Goal: Information Seeking & Learning: Learn about a topic

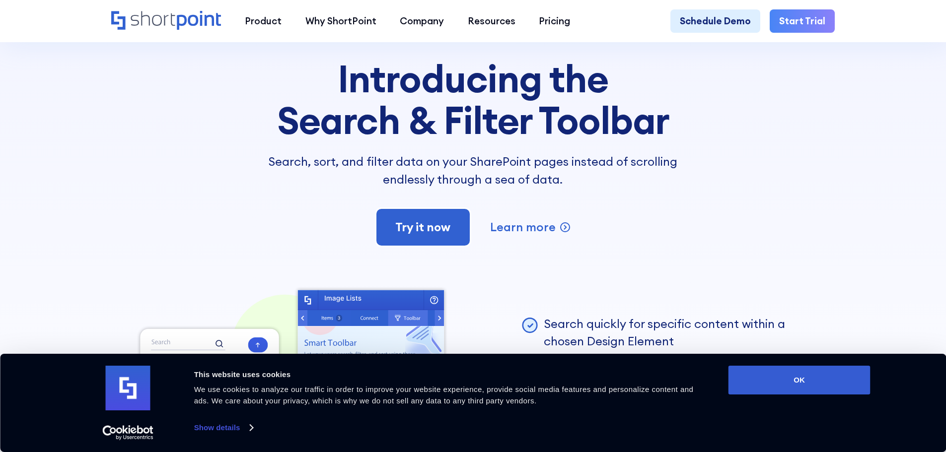
scroll to position [2433, 0]
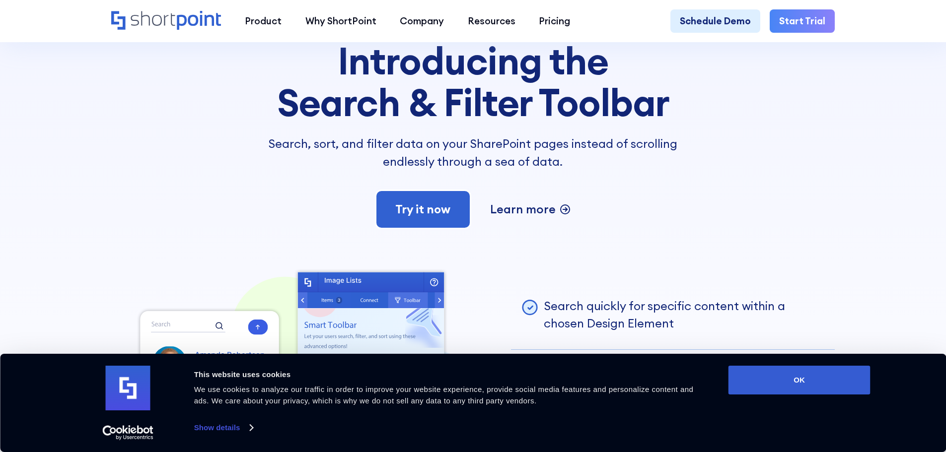
click at [519, 218] on p "Learn more" at bounding box center [523, 210] width 66 height 18
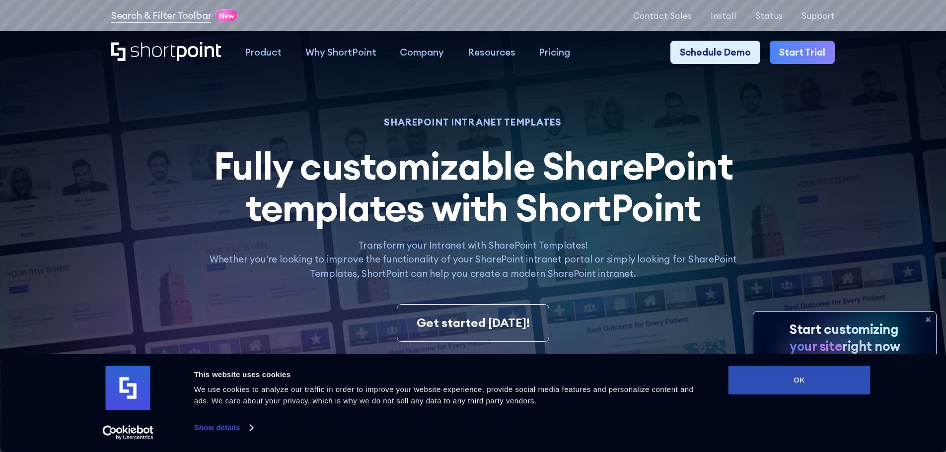
click at [833, 379] on button "OK" at bounding box center [799, 380] width 142 height 29
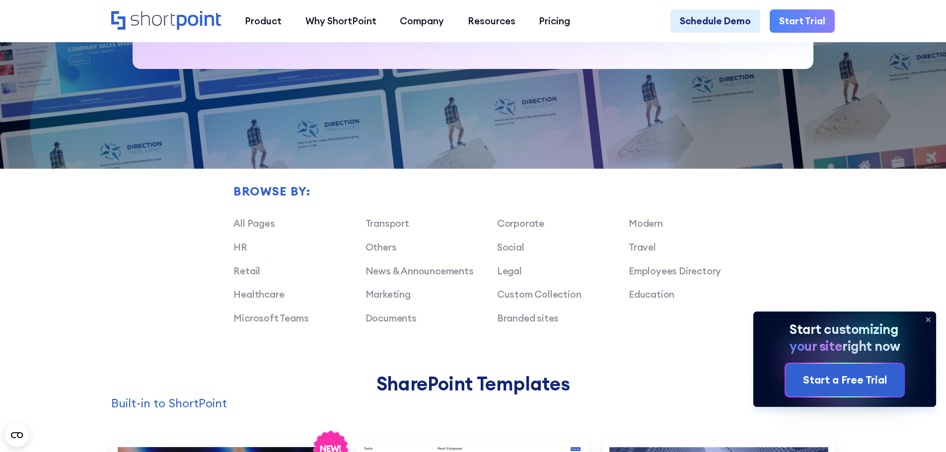
scroll to position [695, 0]
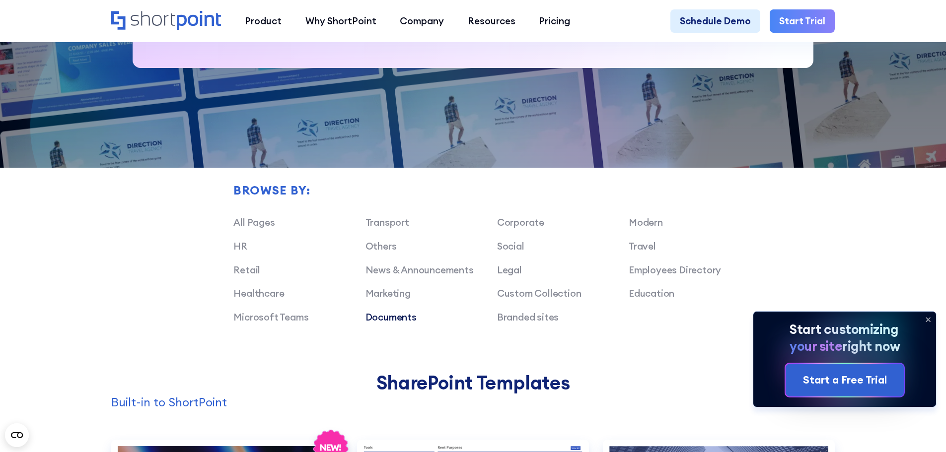
click at [381, 323] on link "Documents" at bounding box center [390, 317] width 51 height 12
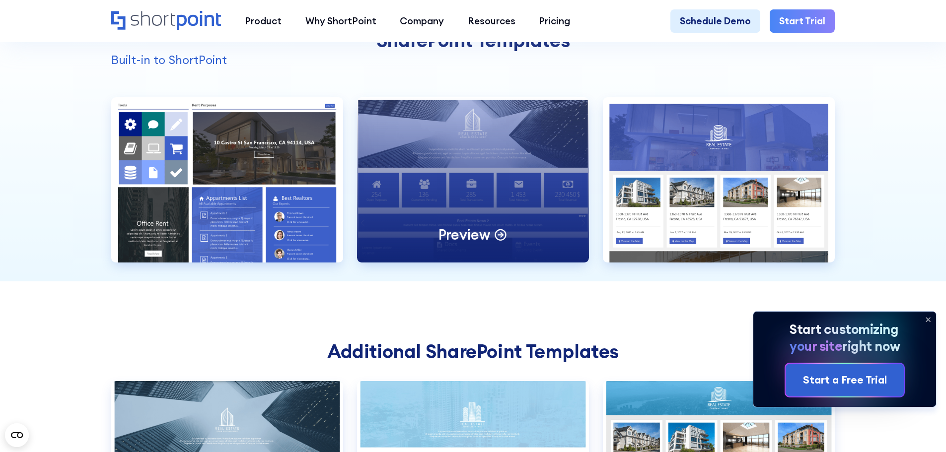
scroll to position [1043, 0]
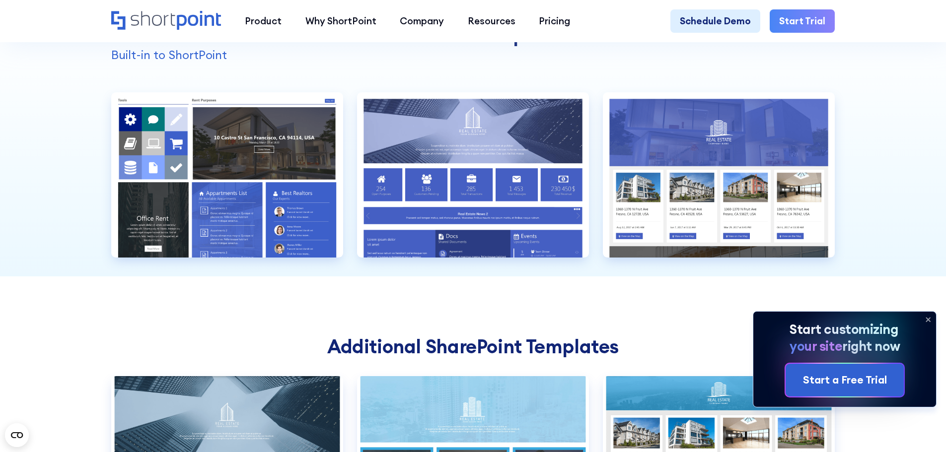
click at [929, 313] on icon at bounding box center [928, 320] width 16 height 16
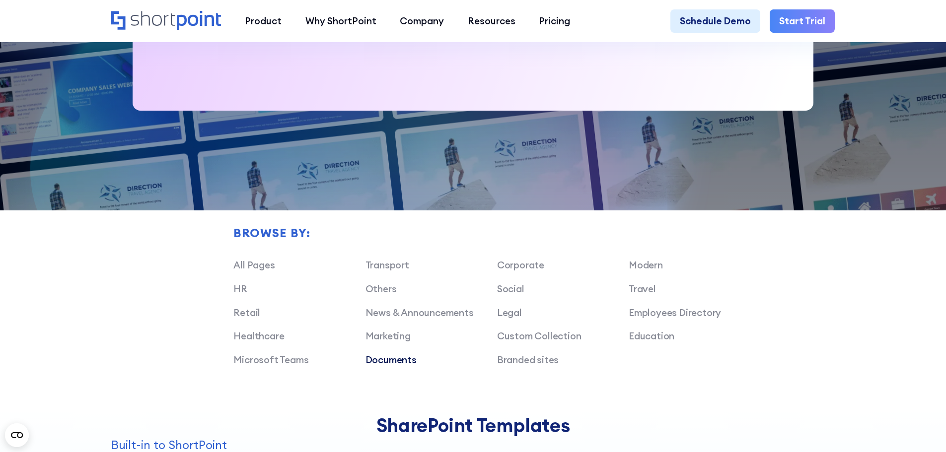
scroll to position [794, 0]
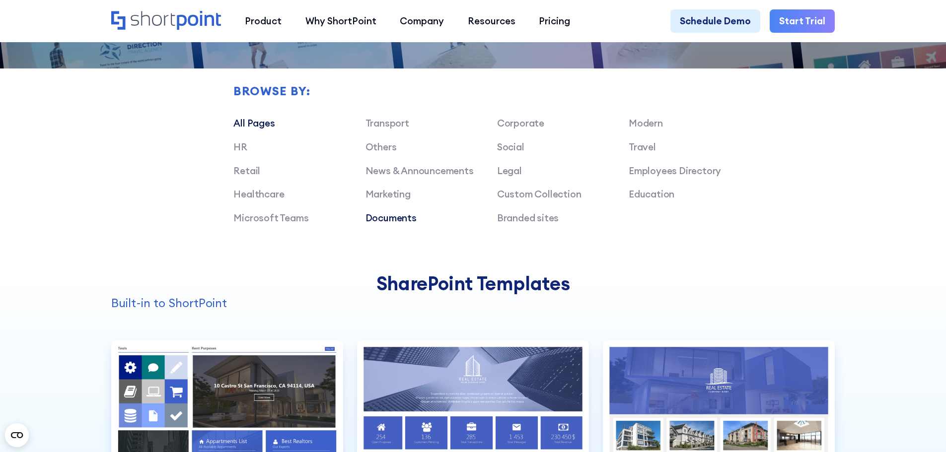
click at [251, 129] on link "All Pages" at bounding box center [253, 123] width 41 height 12
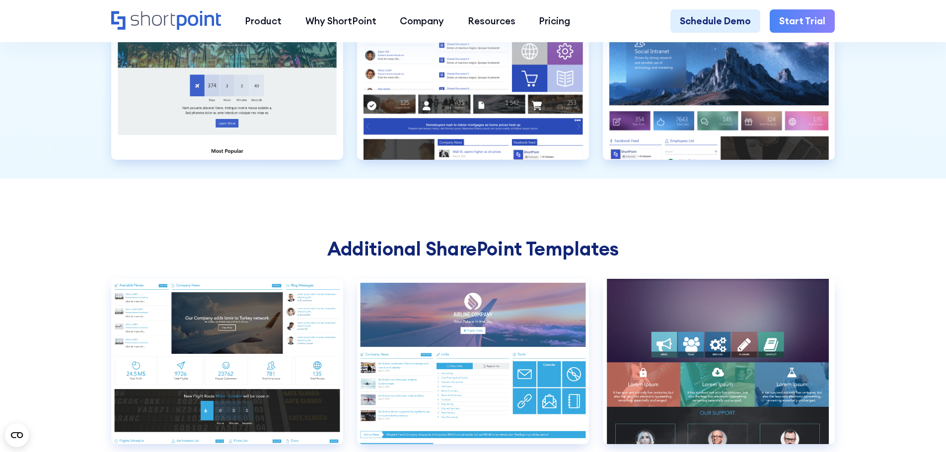
scroll to position [3426, 0]
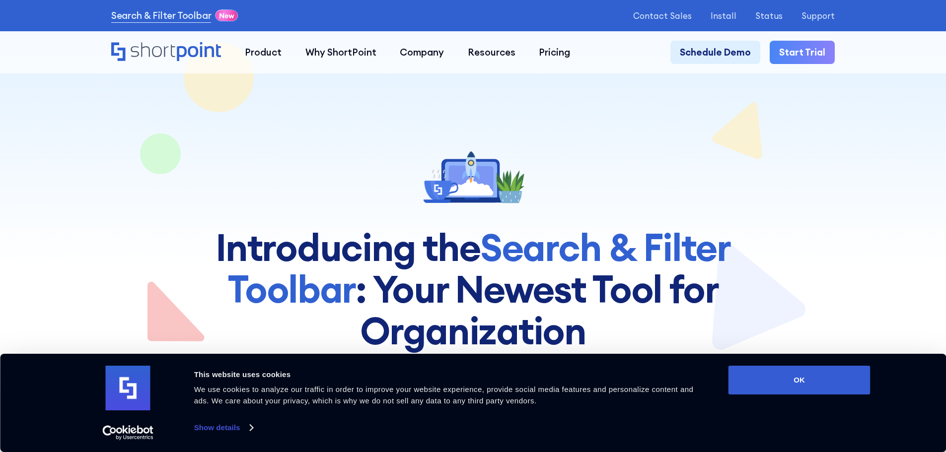
drag, startPoint x: 799, startPoint y: 378, endPoint x: 569, endPoint y: 210, distance: 285.6
click at [798, 378] on button "OK" at bounding box center [799, 380] width 142 height 29
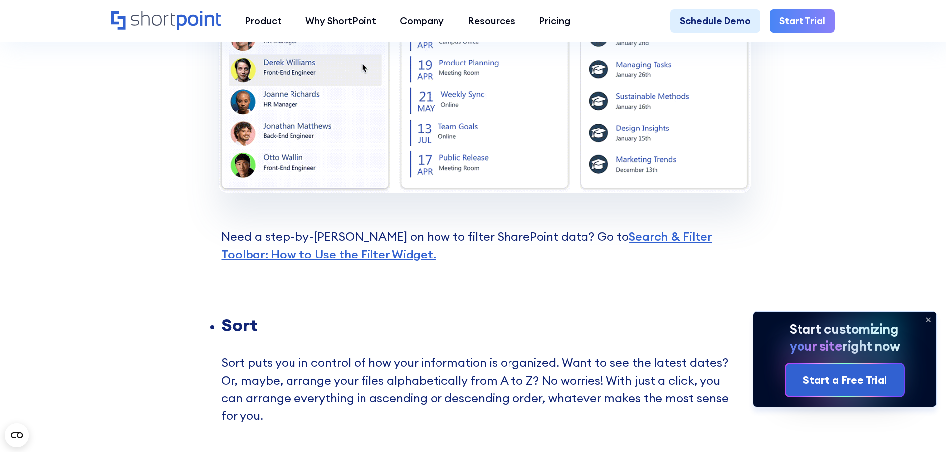
scroll to position [1589, 0]
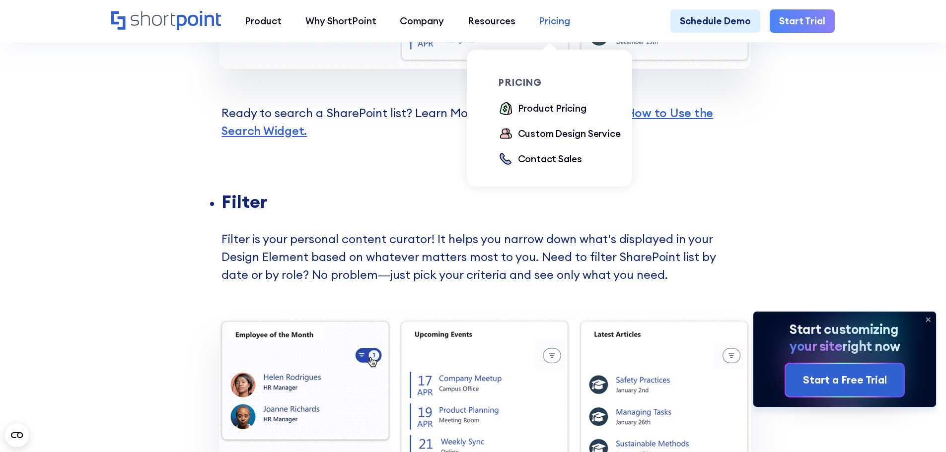
click at [548, 23] on div "Pricing" at bounding box center [554, 21] width 31 height 14
click at [556, 109] on div "Product Pricing" at bounding box center [552, 108] width 69 height 14
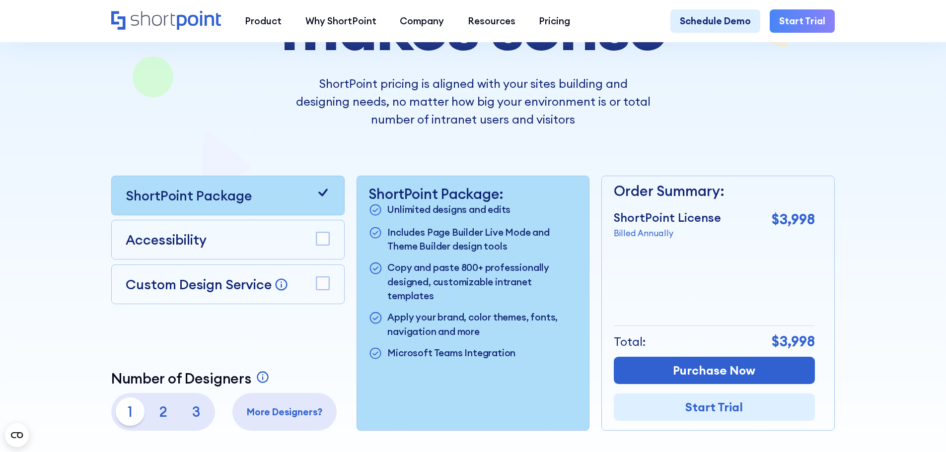
scroll to position [248, 0]
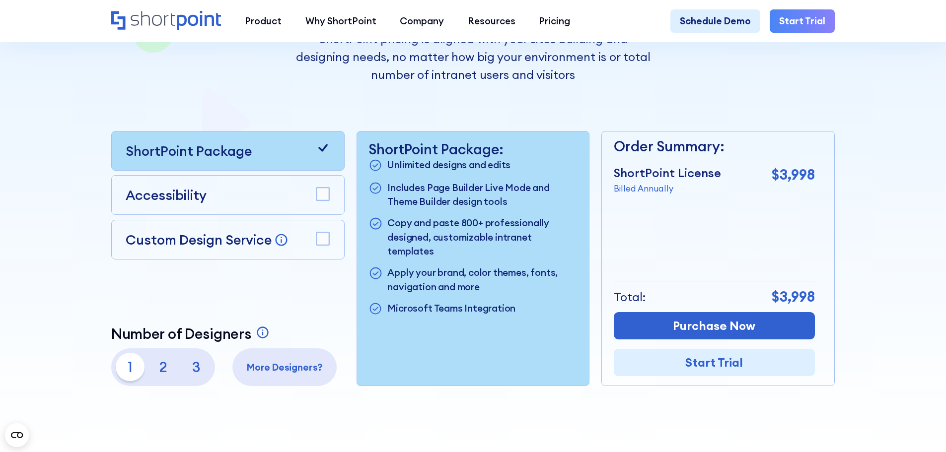
click at [180, 194] on p "Accessibility" at bounding box center [166, 195] width 81 height 20
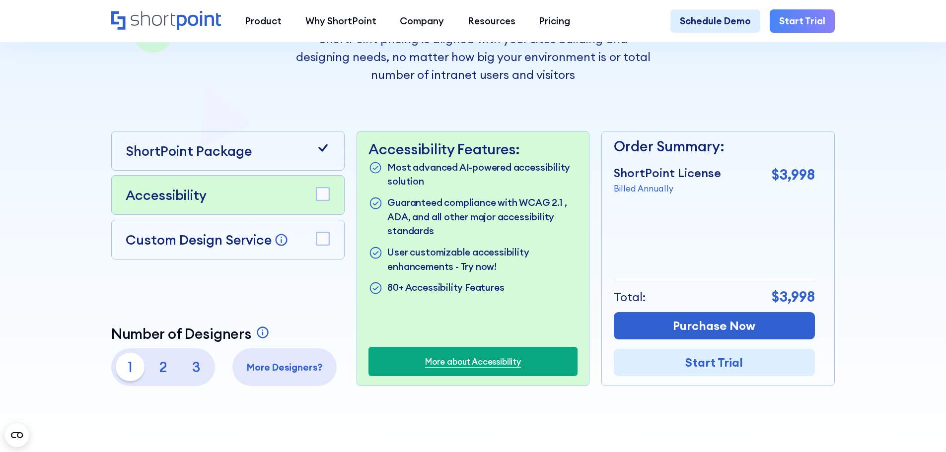
click at [324, 197] on rect at bounding box center [322, 194] width 13 height 13
click at [323, 155] on icon at bounding box center [323, 148] width 14 height 14
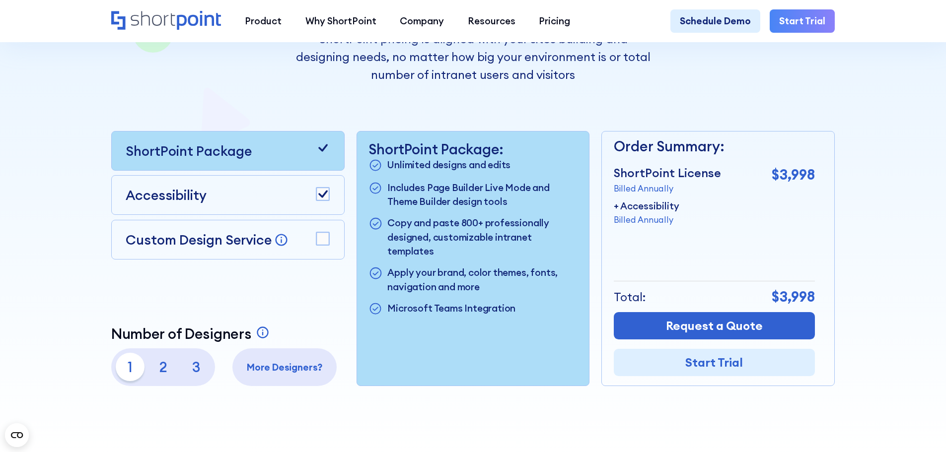
click at [323, 198] on icon at bounding box center [322, 194] width 9 height 7
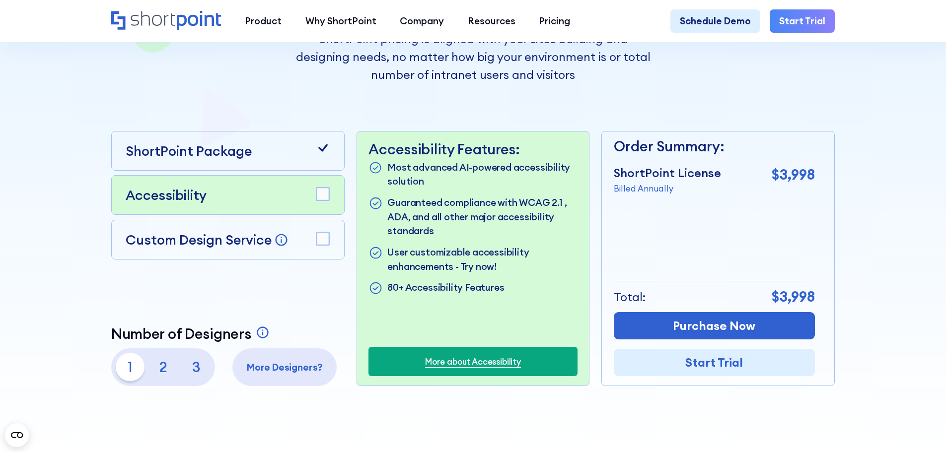
click at [323, 198] on rect at bounding box center [322, 194] width 13 height 13
click at [323, 198] on icon at bounding box center [322, 194] width 9 height 7
click at [323, 198] on rect at bounding box center [322, 194] width 13 height 13
click at [323, 198] on icon at bounding box center [322, 194] width 9 height 7
click at [326, 245] on rect at bounding box center [322, 238] width 13 height 13
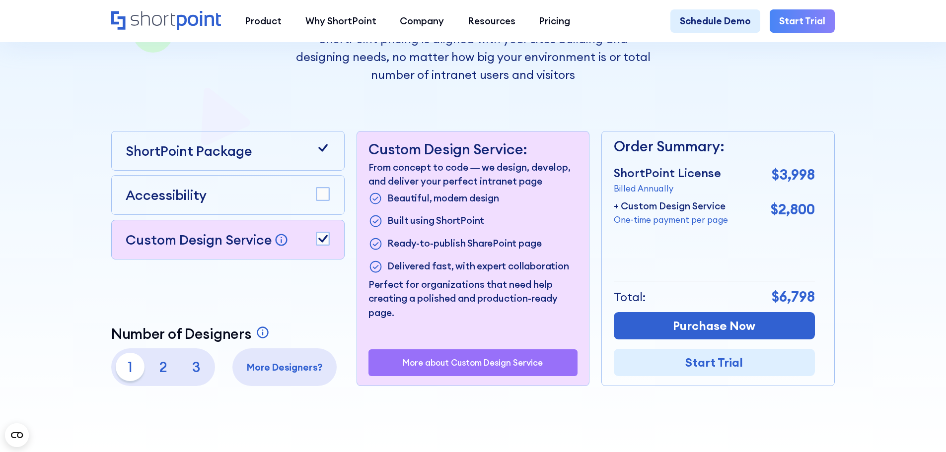
click at [326, 245] on rect at bounding box center [322, 238] width 13 height 13
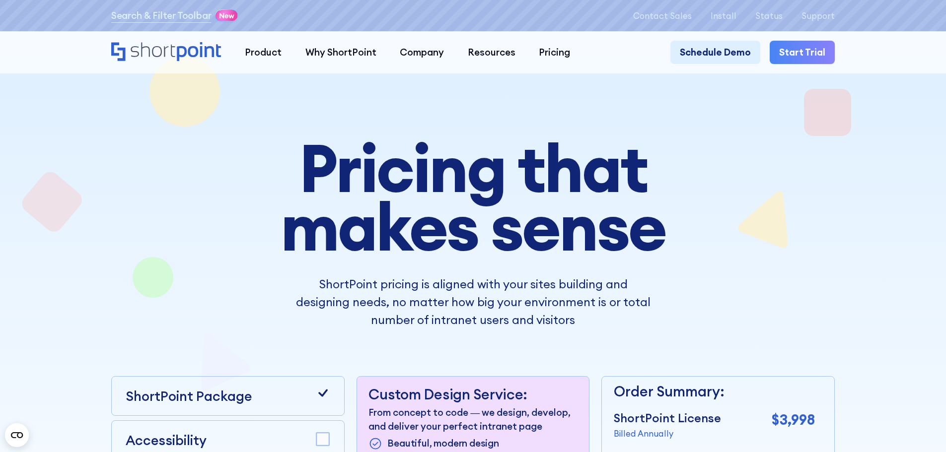
scroll to position [0, 0]
